Goal: Task Accomplishment & Management: Manage account settings

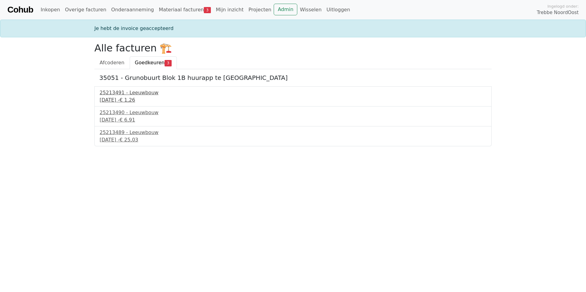
click at [126, 94] on div "25213491 - Leeuwbouw" at bounding box center [293, 92] width 387 height 7
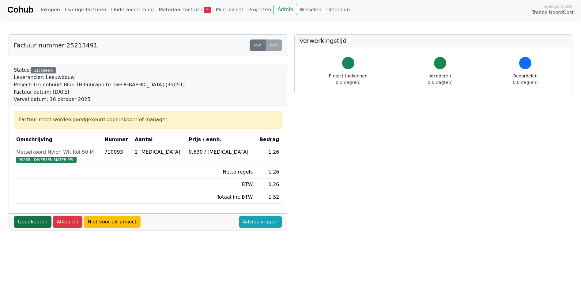
click at [24, 228] on link "Goedkeuren" at bounding box center [33, 222] width 38 height 12
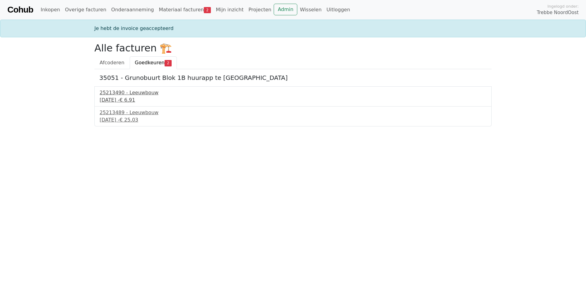
click at [123, 95] on div "25213490 - Leeuwbouw" at bounding box center [293, 92] width 387 height 7
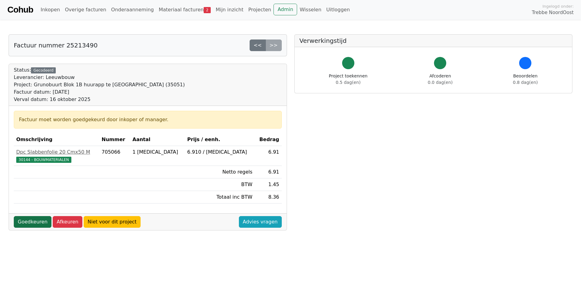
click at [30, 223] on link "Goedkeuren" at bounding box center [33, 222] width 38 height 12
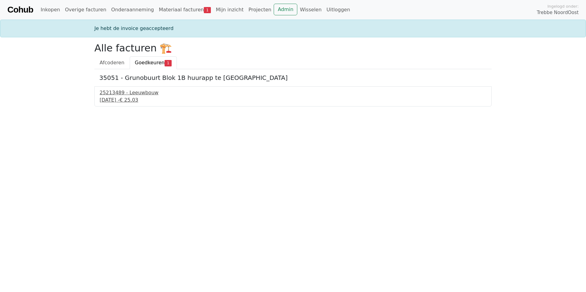
click at [128, 96] on div "25213489 - Leeuwbouw" at bounding box center [293, 92] width 387 height 7
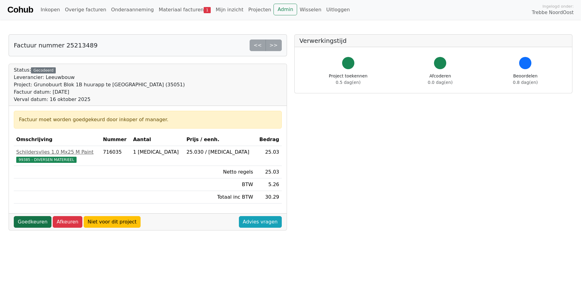
click at [35, 223] on link "Goedkeuren" at bounding box center [33, 222] width 38 height 12
